Goal: Transaction & Acquisition: Purchase product/service

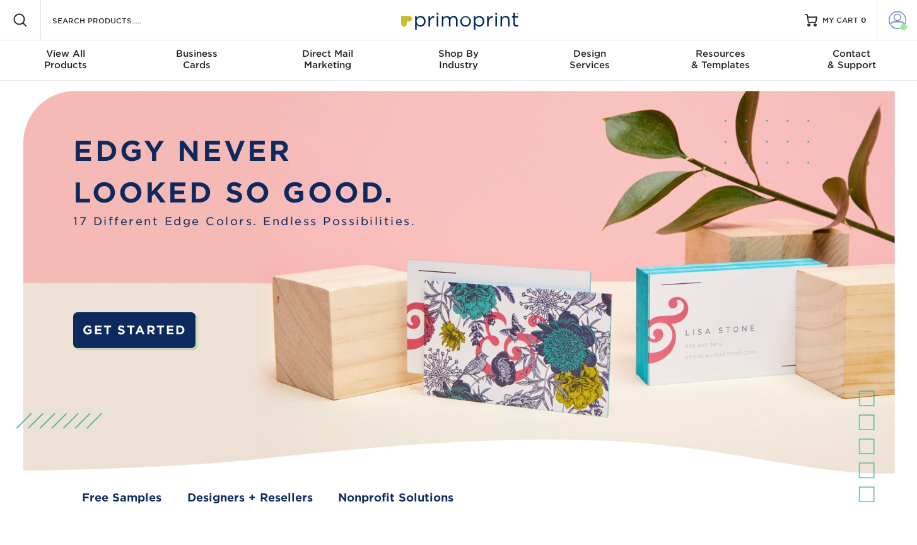
click at [901, 22] on span at bounding box center [897, 20] width 18 height 18
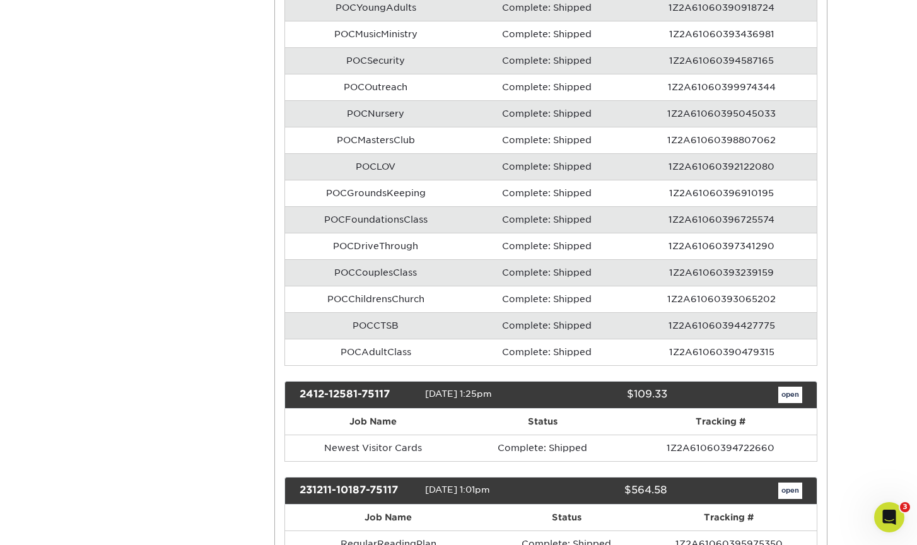
scroll to position [2686, 0]
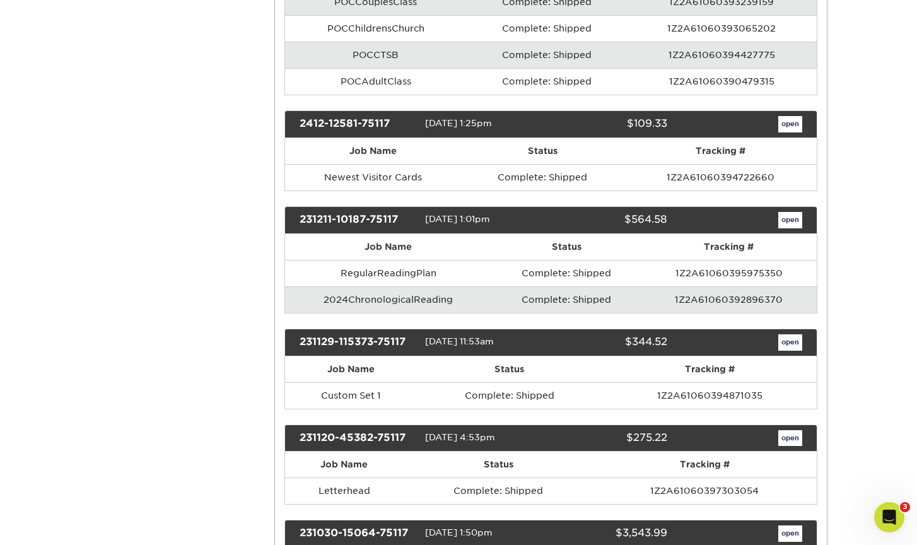
click at [795, 116] on link "open" at bounding box center [790, 124] width 24 height 16
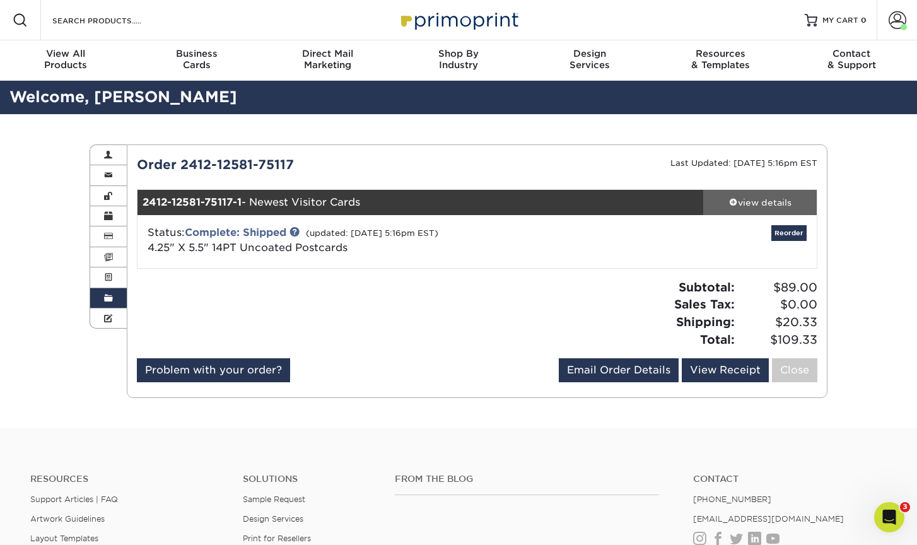
click at [755, 199] on div "view details" at bounding box center [760, 202] width 114 height 13
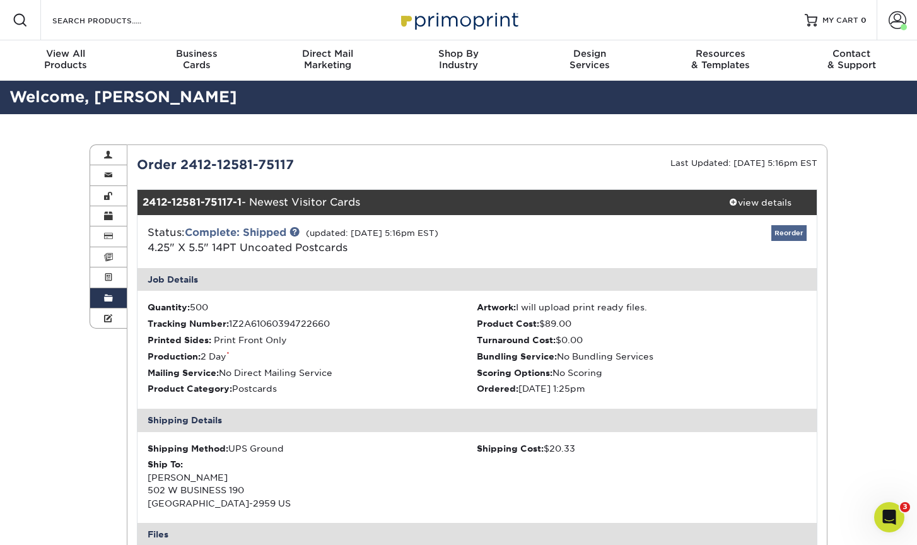
click at [793, 230] on link "Reorder" at bounding box center [788, 233] width 35 height 16
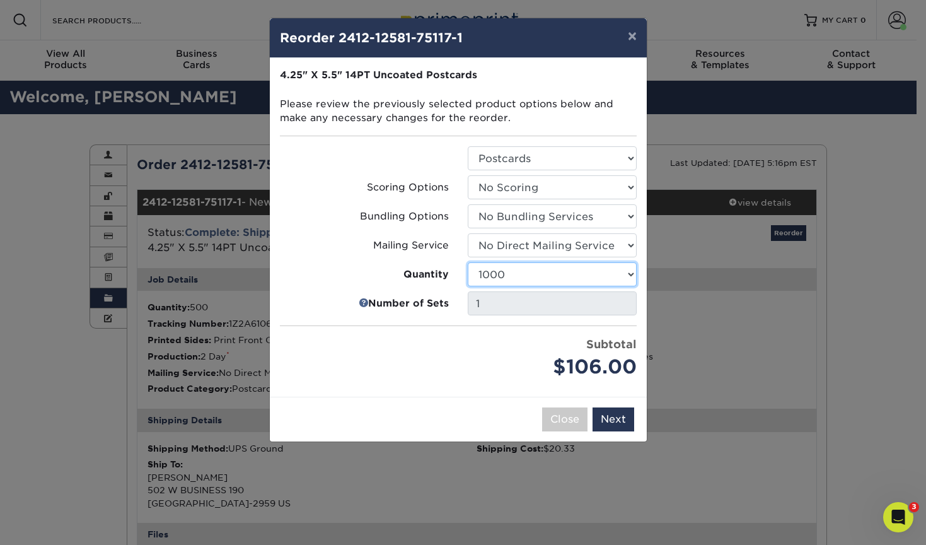
select select "f593fda3-2d5c-4b9e-9c2c-6197b899ae74"
click at [615, 412] on button "Next" at bounding box center [614, 419] width 42 height 24
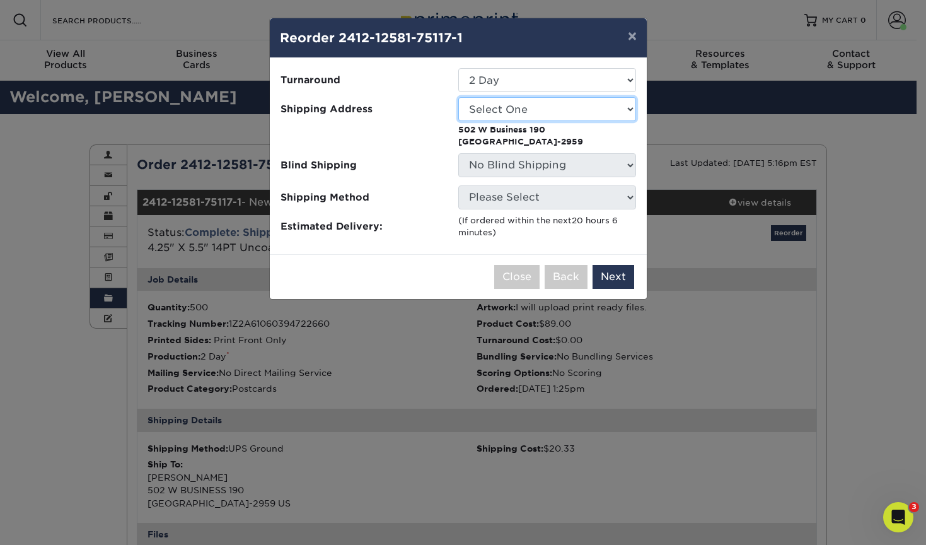
select select "217707"
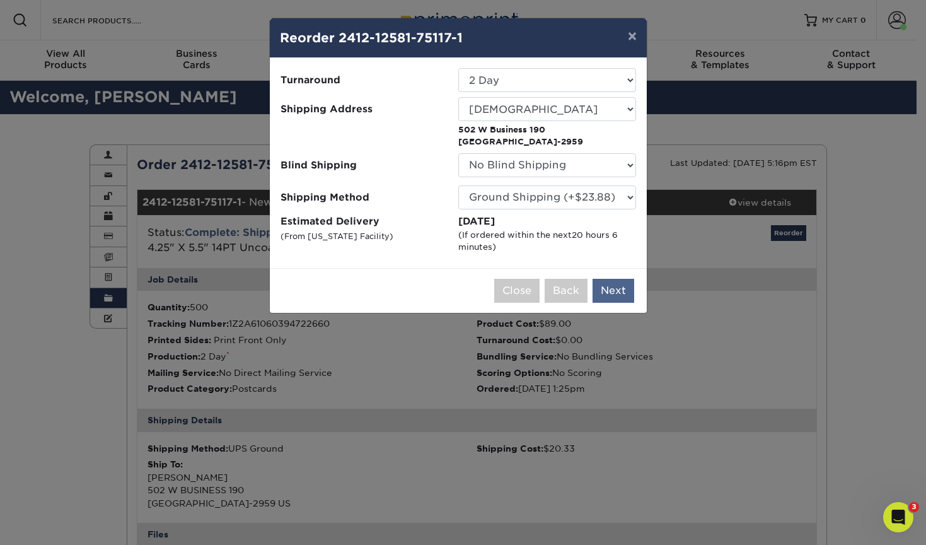
click at [618, 289] on button "Next" at bounding box center [614, 291] width 42 height 24
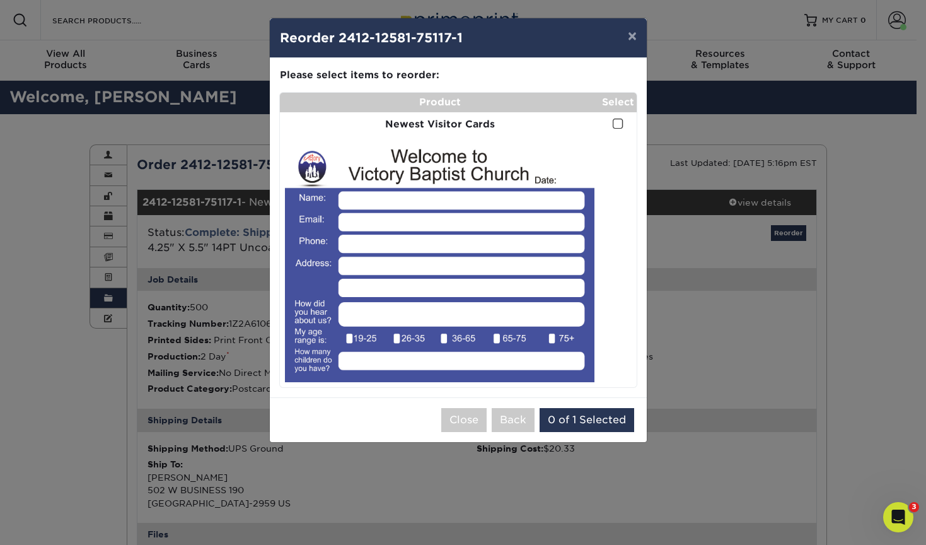
click at [619, 123] on span at bounding box center [618, 124] width 11 height 12
click at [0, 0] on input "checkbox" at bounding box center [0, 0] width 0 height 0
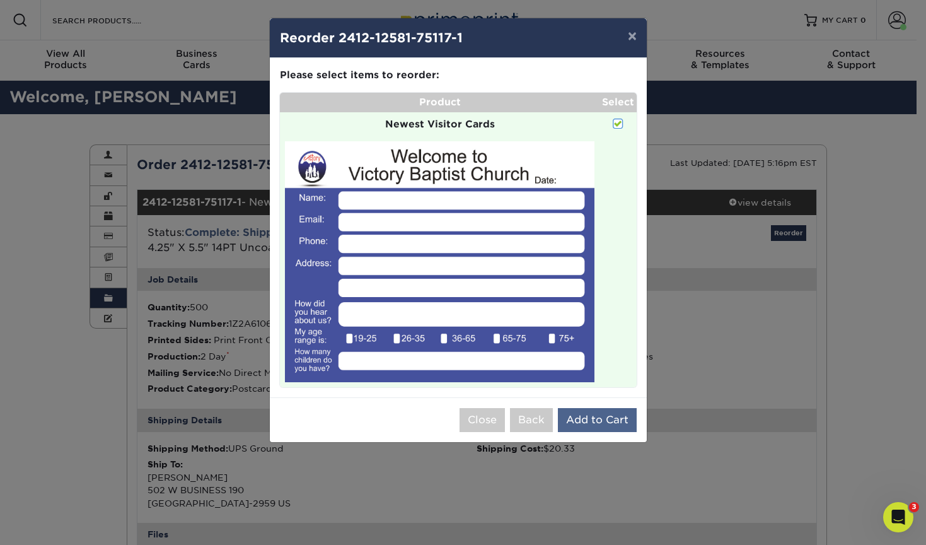
click at [584, 423] on button "Add to Cart" at bounding box center [597, 420] width 79 height 24
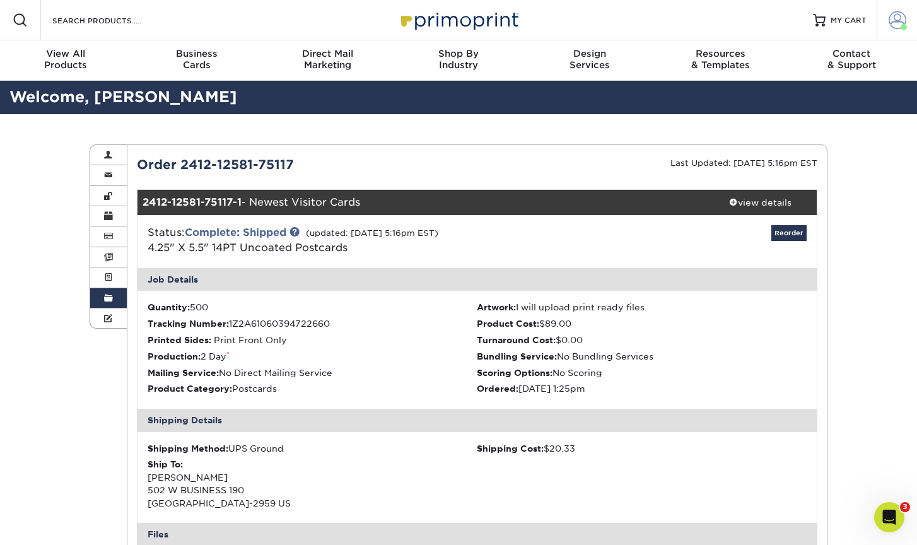
click at [898, 17] on span at bounding box center [897, 20] width 18 height 18
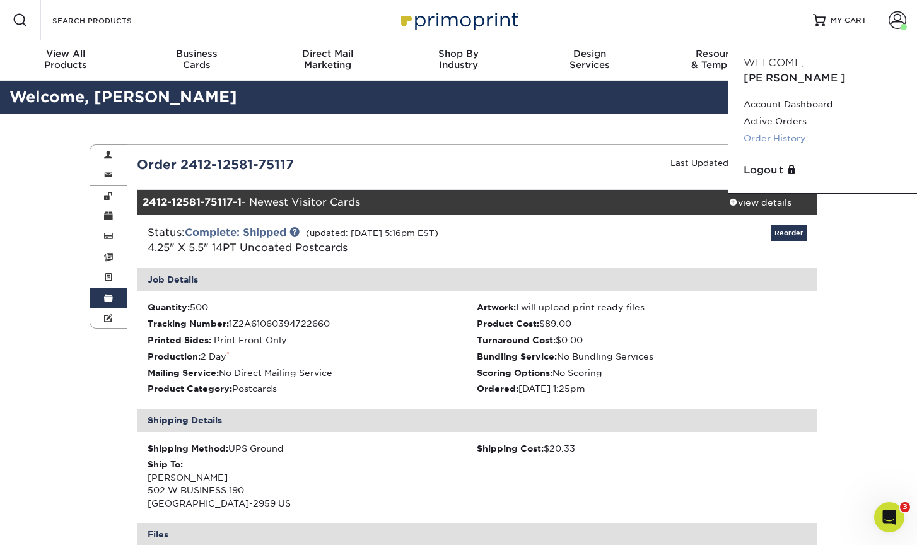
click at [788, 130] on link "Order History" at bounding box center [822, 138] width 158 height 17
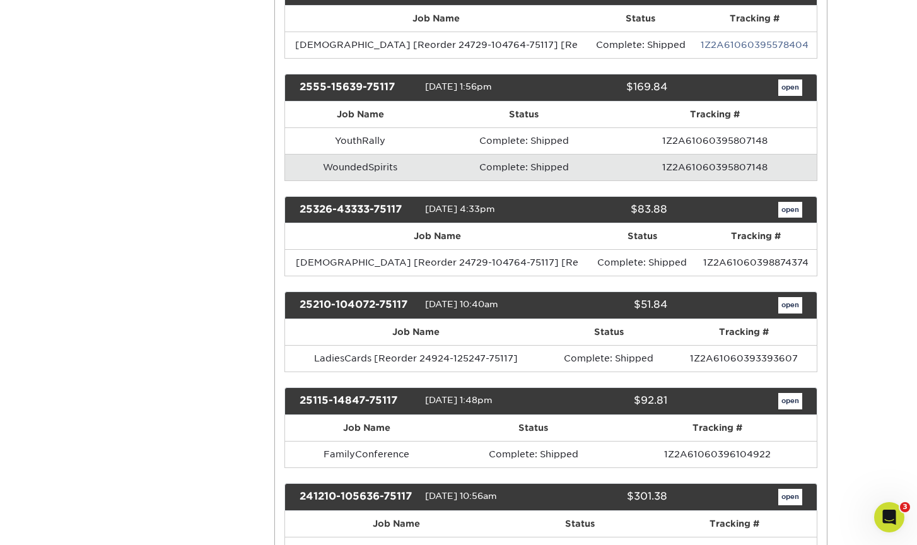
scroll to position [471, 0]
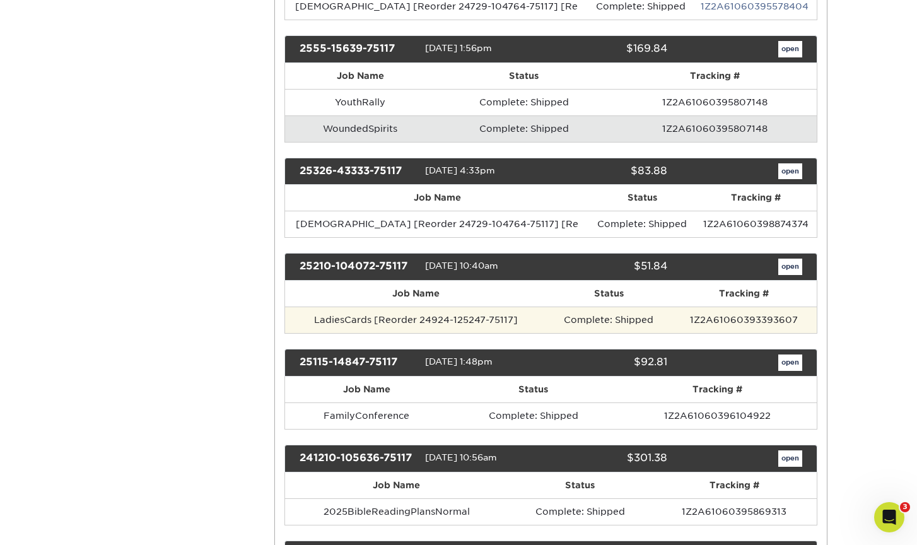
click at [649, 313] on td "Complete: Shipped" at bounding box center [609, 319] width 124 height 26
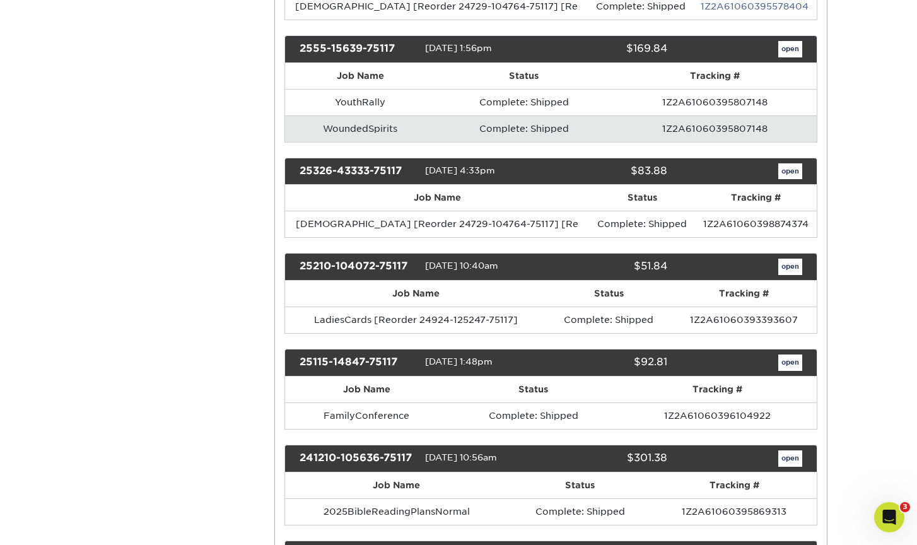
drag, startPoint x: 424, startPoint y: 262, endPoint x: 517, endPoint y: 269, distance: 93.5
click at [517, 269] on div "25210-104072-75117 02/10/2025 10:40am $51.84 open" at bounding box center [550, 267] width 533 height 28
click at [795, 260] on link "open" at bounding box center [790, 267] width 24 height 16
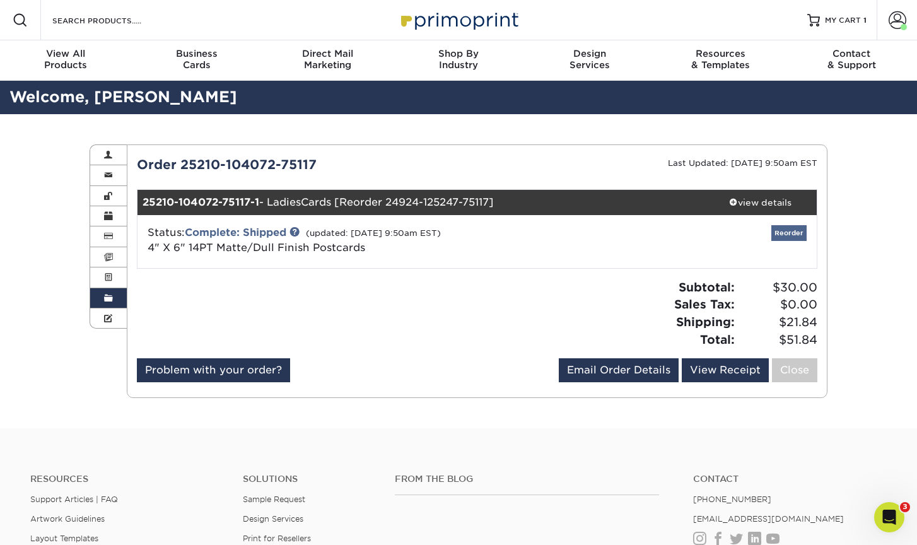
click at [790, 231] on link "Reorder" at bounding box center [788, 233] width 35 height 16
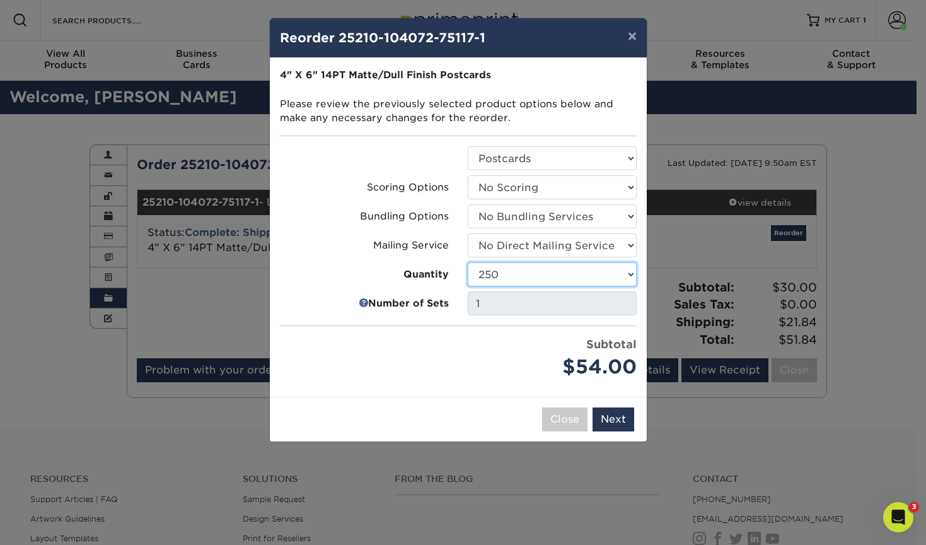
select select "8a3a0fd1-38ae-49a0-8736-3fedadc3dc93"
click at [616, 409] on button "Next" at bounding box center [614, 419] width 42 height 24
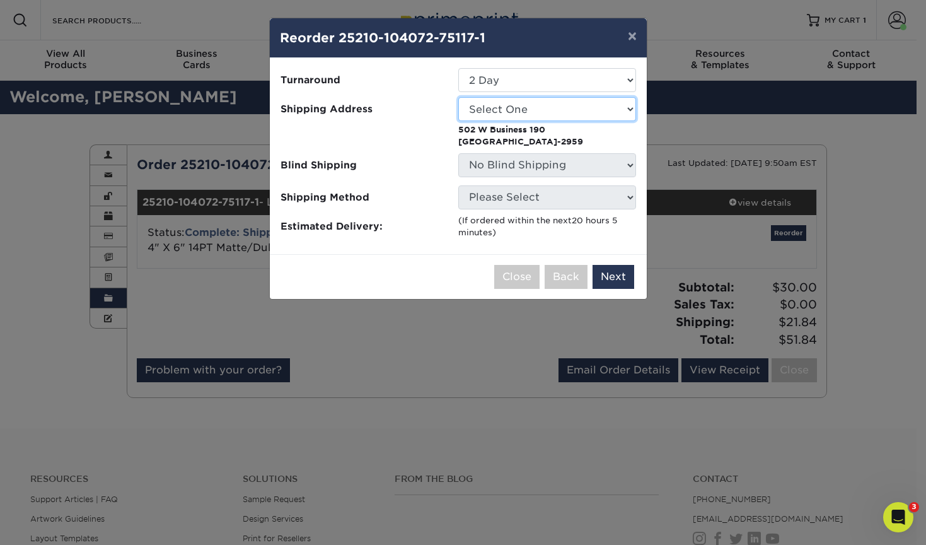
select select "217707"
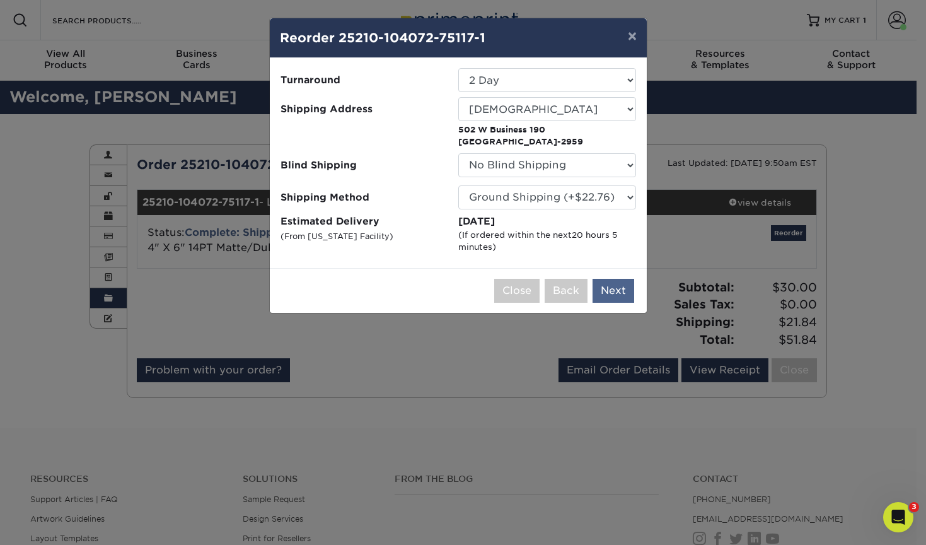
click at [620, 284] on button "Next" at bounding box center [614, 291] width 42 height 24
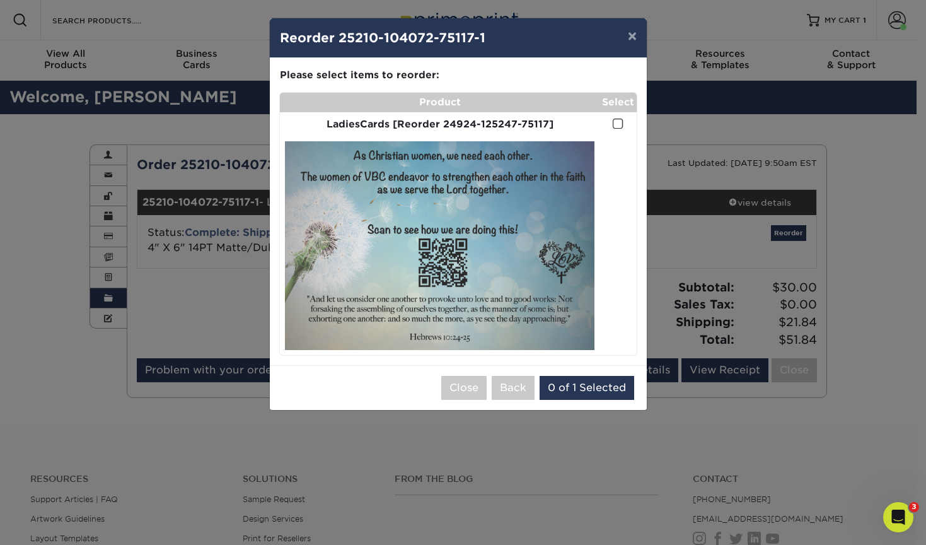
click at [615, 123] on span at bounding box center [618, 124] width 11 height 12
click at [0, 0] on input "checkbox" at bounding box center [0, 0] width 0 height 0
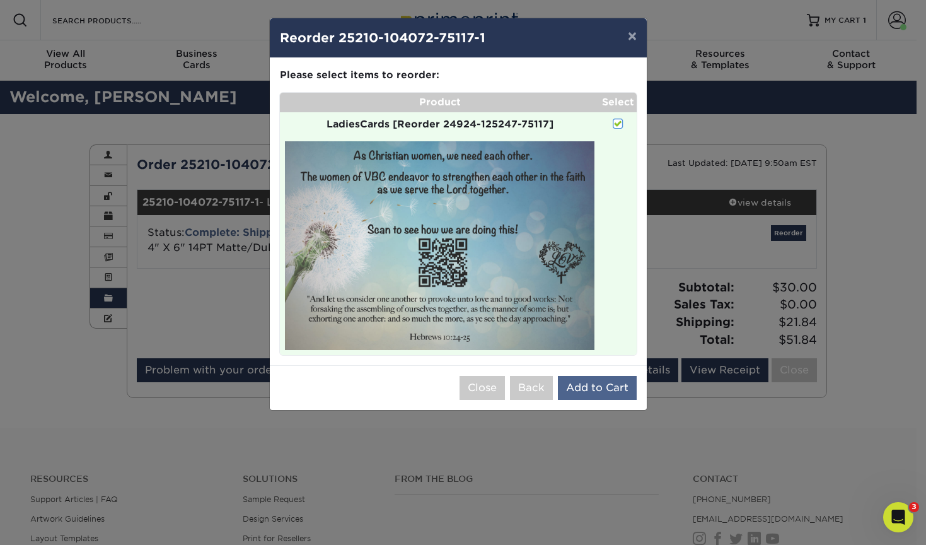
click at [590, 388] on button "Add to Cart" at bounding box center [597, 388] width 79 height 24
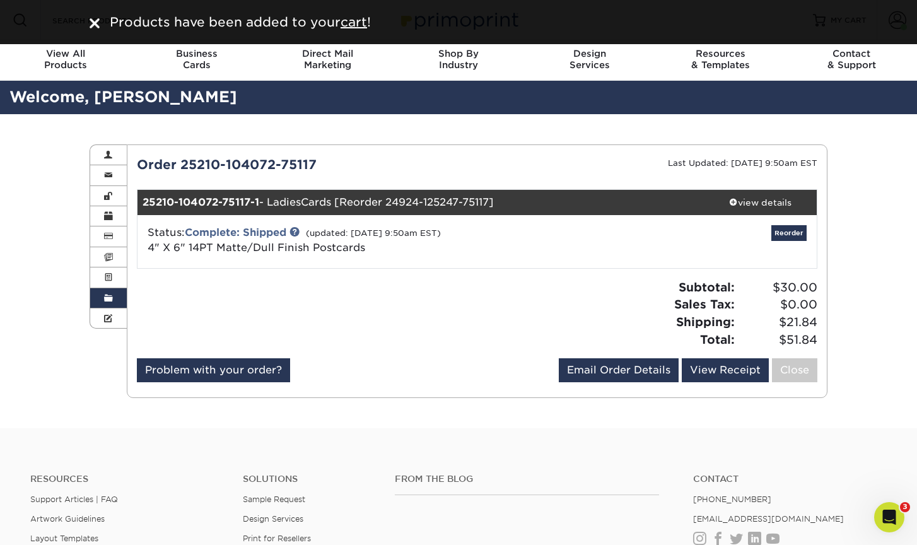
click at [97, 22] on img at bounding box center [95, 23] width 10 height 10
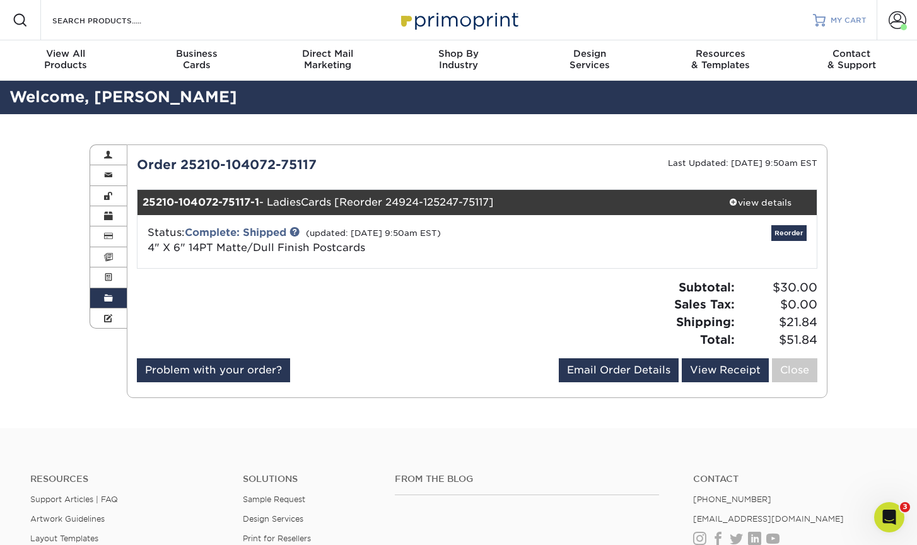
click at [835, 17] on span "MY CART" at bounding box center [848, 20] width 36 height 11
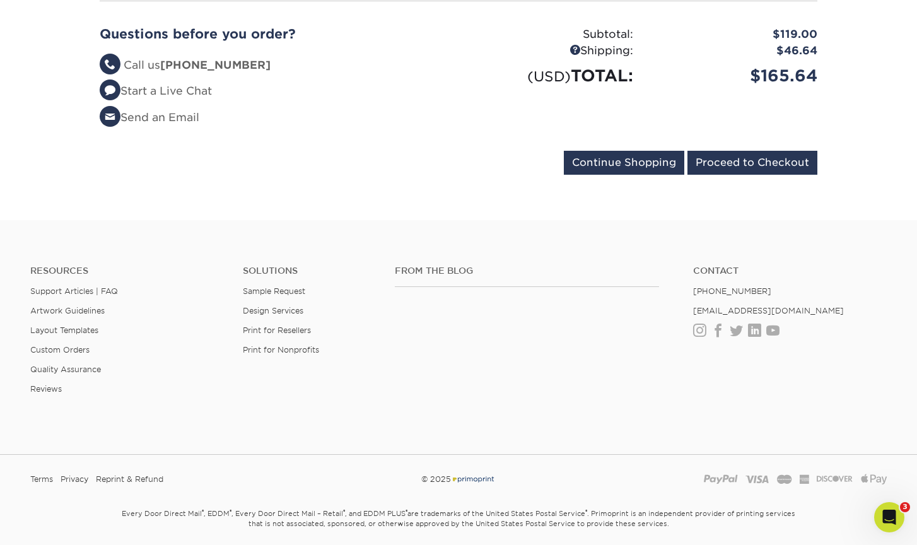
scroll to position [582, 0]
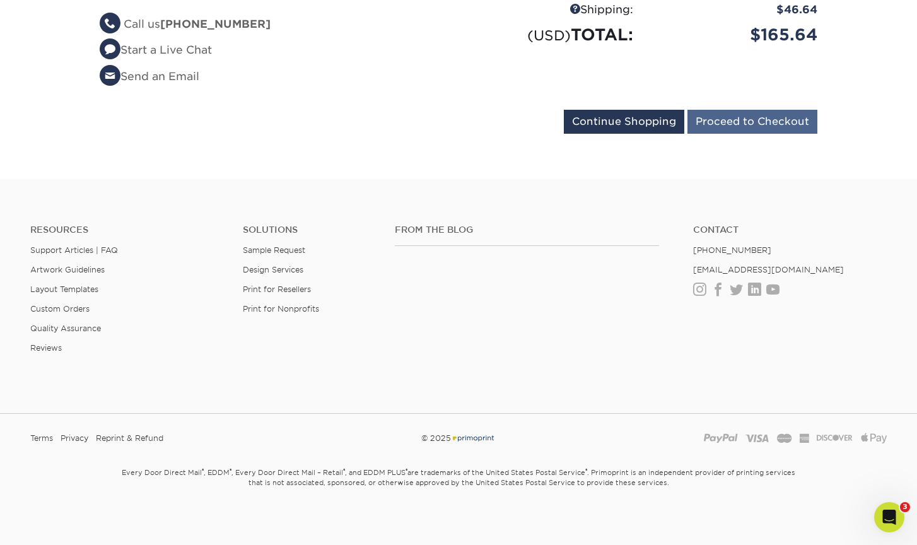
click at [718, 122] on input "Proceed to Checkout" at bounding box center [752, 122] width 130 height 24
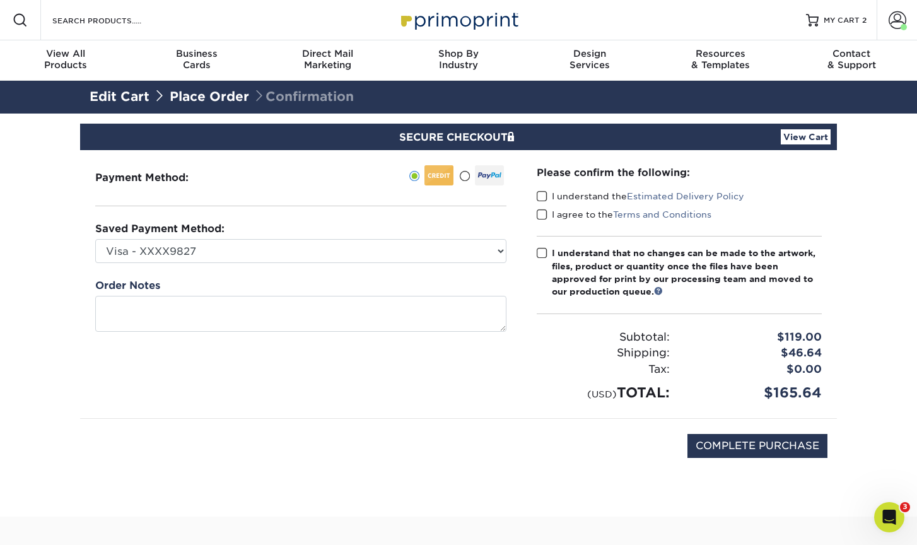
click at [543, 194] on span at bounding box center [542, 196] width 11 height 12
click at [0, 0] on input "I understand the Estimated Delivery Policy" at bounding box center [0, 0] width 0 height 0
click at [542, 211] on span at bounding box center [542, 215] width 11 height 12
click at [0, 0] on input "I agree to the Terms and Conditions" at bounding box center [0, 0] width 0 height 0
click at [544, 252] on span at bounding box center [542, 253] width 11 height 12
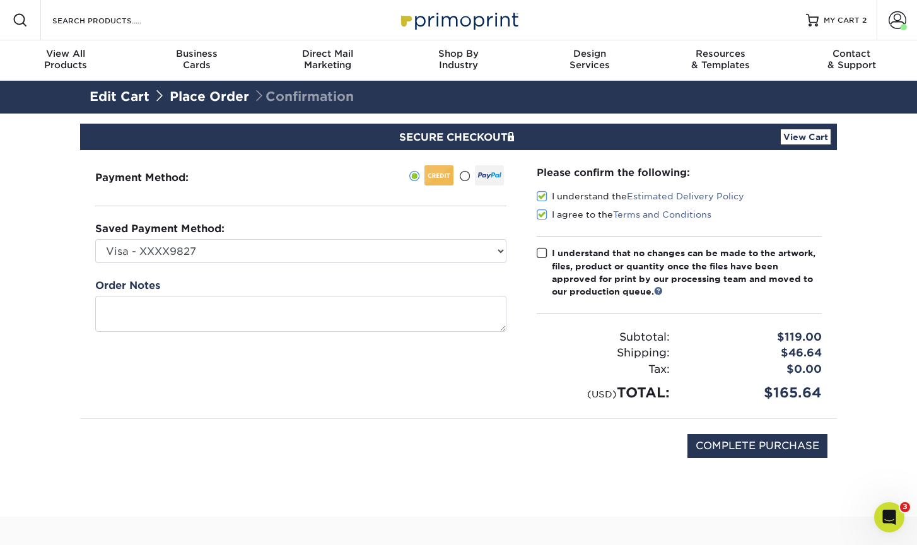
click at [0, 0] on input "I understand that no changes can be made to the artwork, files, product or quan…" at bounding box center [0, 0] width 0 height 0
click at [759, 446] on input "COMPLETE PURCHASE" at bounding box center [757, 446] width 140 height 24
type input "PROCESSING, PLEASE WAIT..."
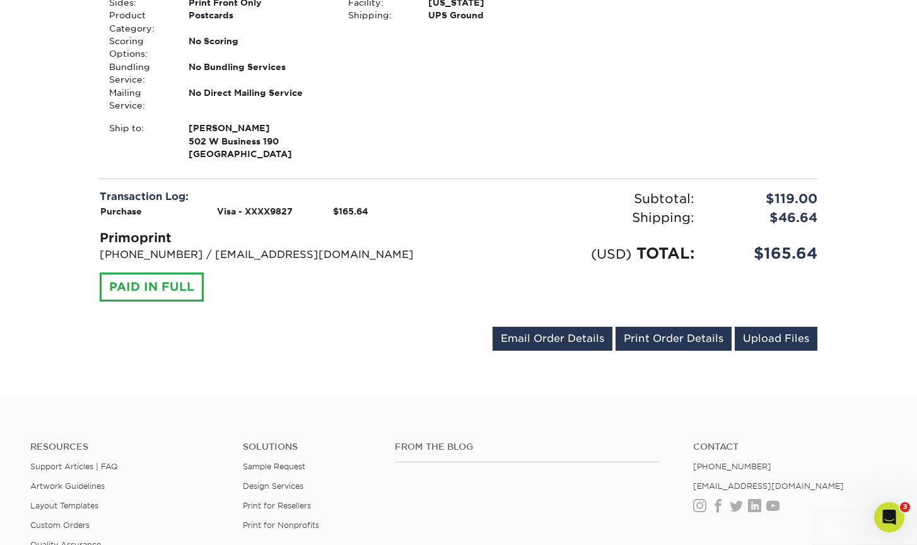
scroll to position [678, 0]
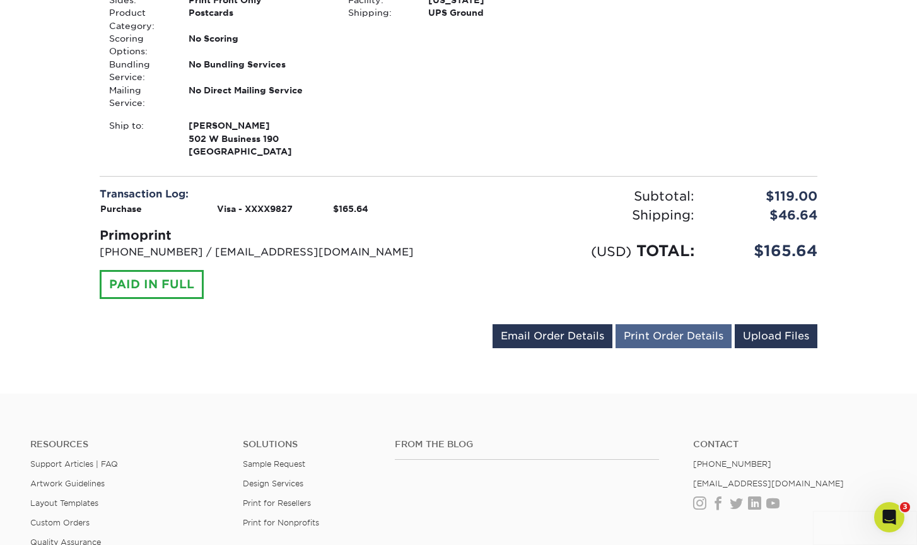
click at [696, 324] on link "Print Order Details" at bounding box center [673, 336] width 116 height 24
